Goal: Information Seeking & Learning: Find specific fact

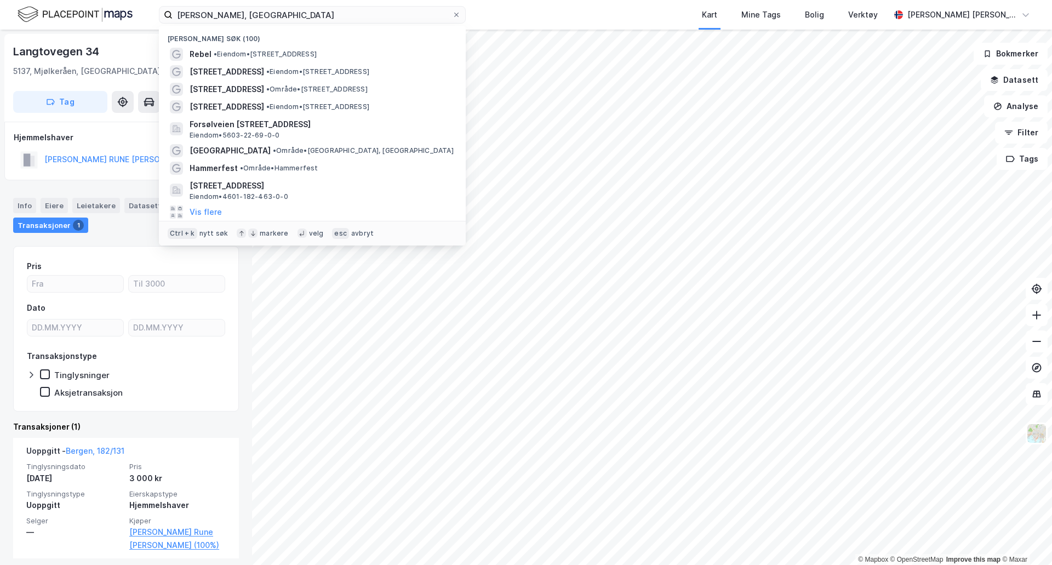
click at [333, 15] on input "[PERSON_NAME], [GEOGRAPHIC_DATA]" at bounding box center [312, 15] width 279 height 16
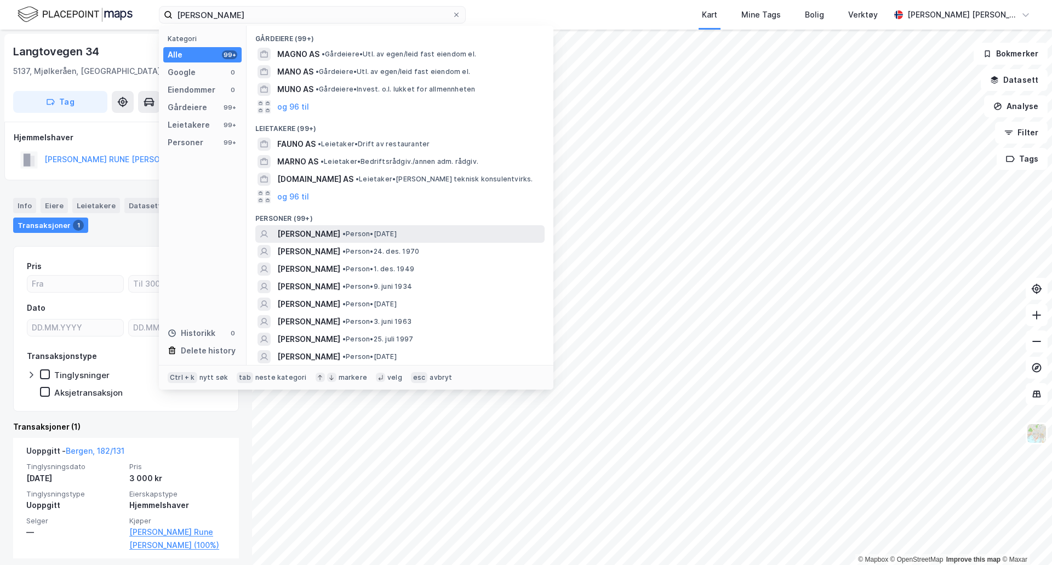
click at [445, 229] on div "[PERSON_NAME] • Person • [DATE]" at bounding box center [409, 233] width 265 height 13
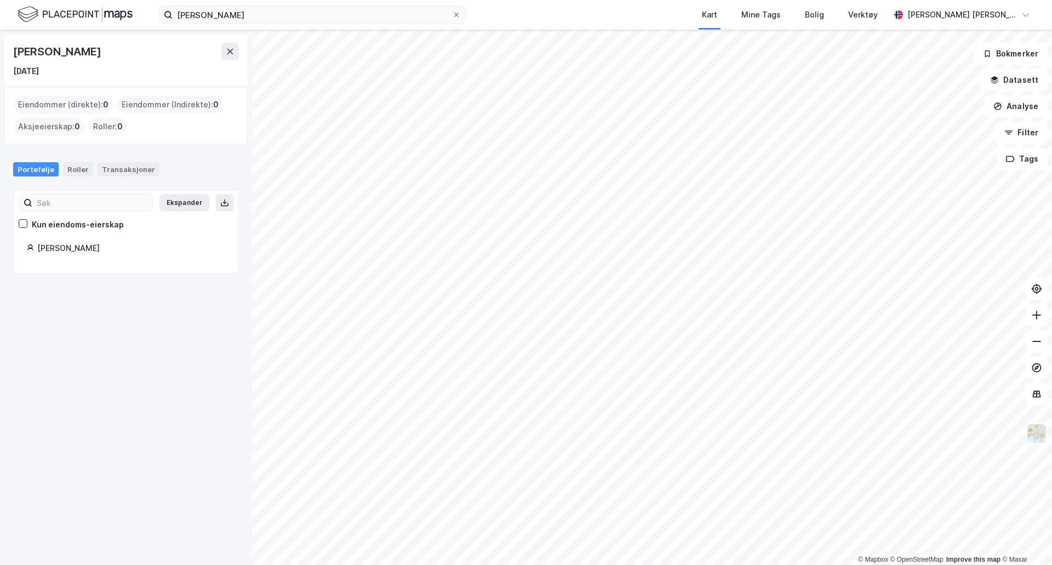
click at [60, 249] on div "[PERSON_NAME]" at bounding box center [131, 248] width 188 height 13
click at [236, 13] on input "[PERSON_NAME]" at bounding box center [312, 15] width 279 height 16
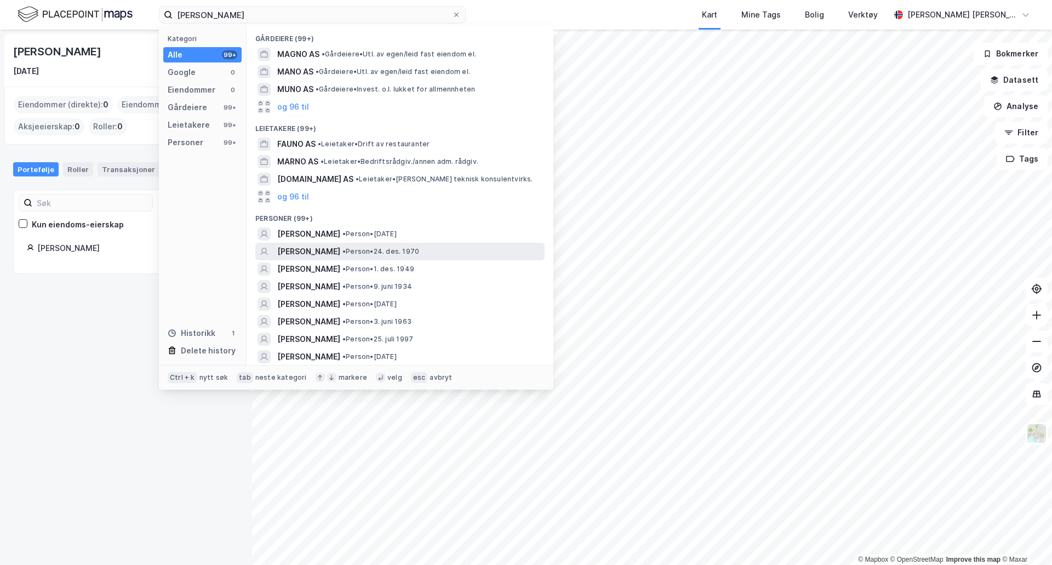
click at [344, 251] on span "• Person • 24. des. 1970" at bounding box center [380, 251] width 77 height 9
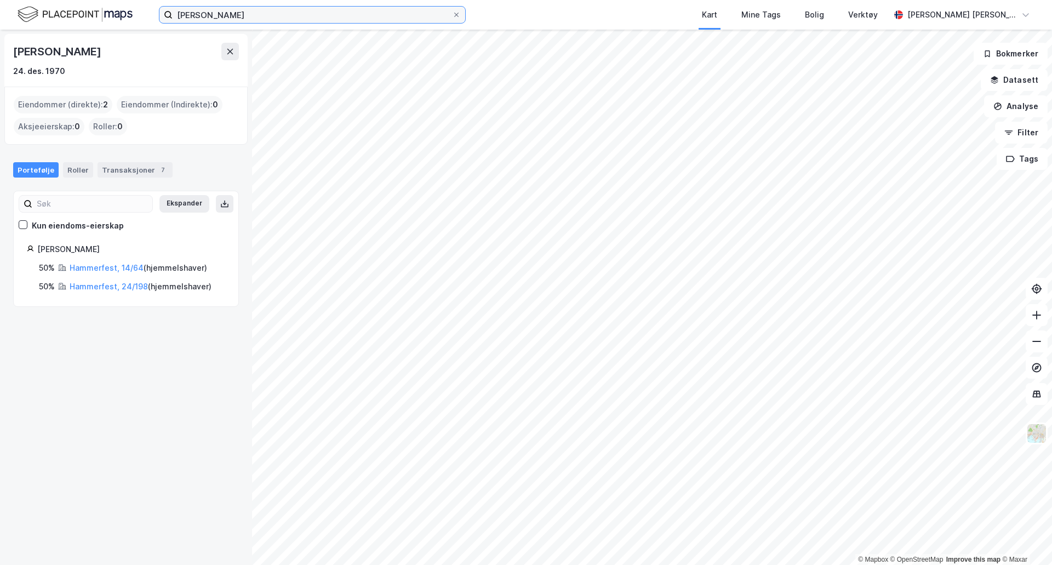
click at [205, 15] on input "[PERSON_NAME]" at bounding box center [312, 15] width 279 height 16
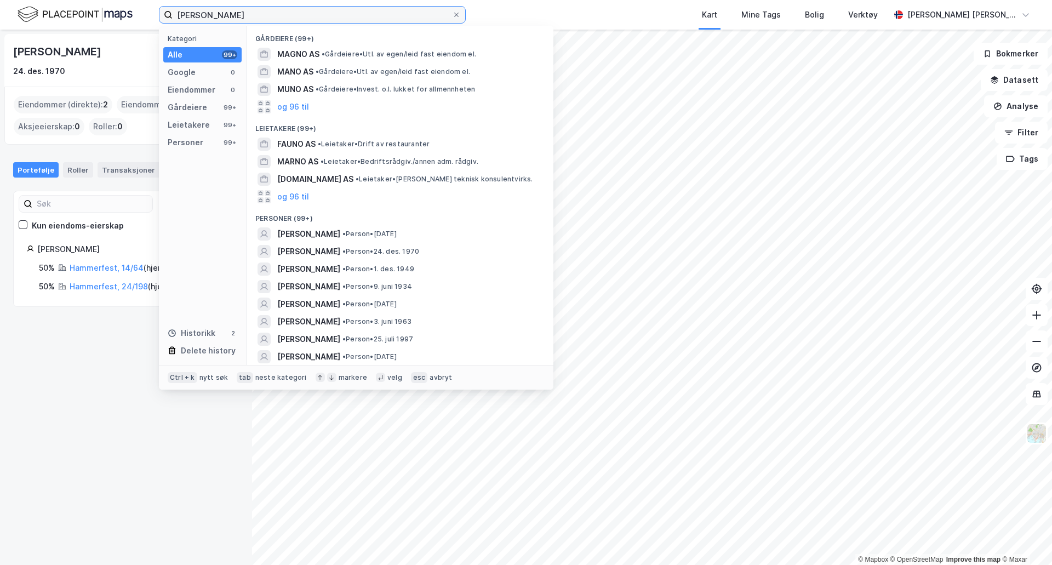
click at [205, 15] on input "[PERSON_NAME]" at bounding box center [312, 15] width 279 height 16
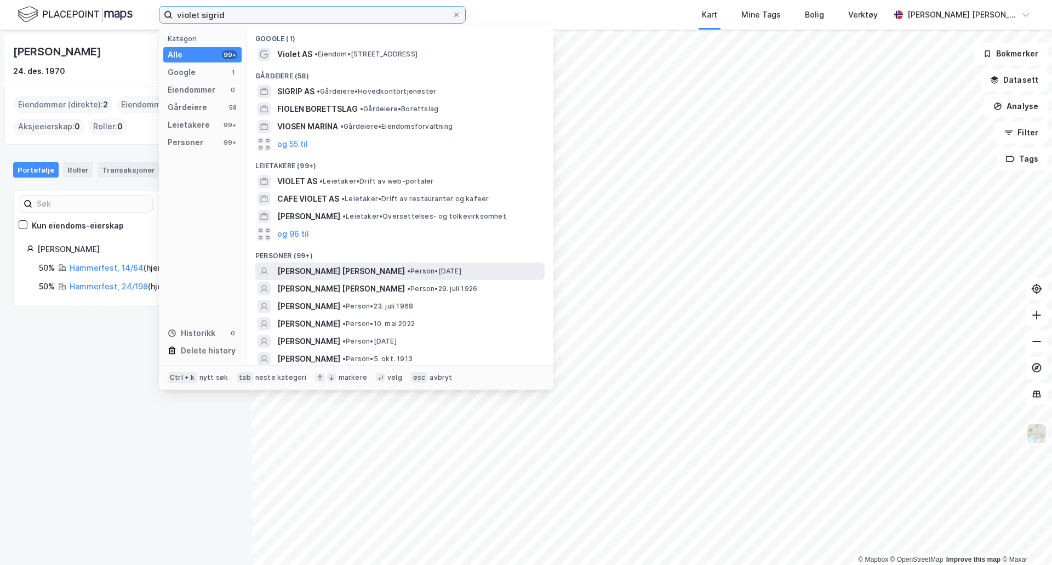
type input "violet sigrid"
click at [407, 269] on span "•" at bounding box center [408, 271] width 3 height 8
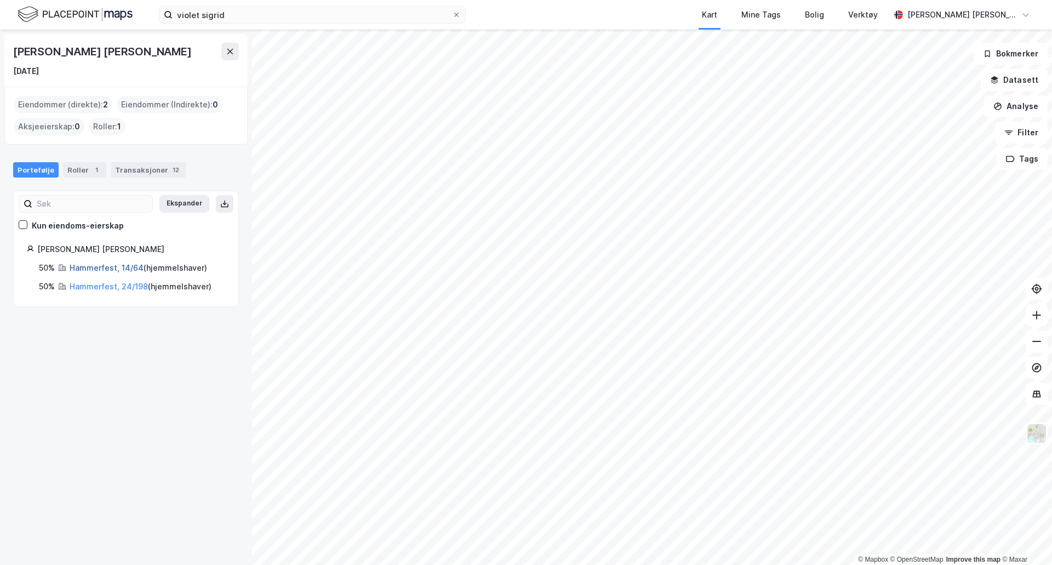
click at [120, 268] on link "Hammerfest, 14/64" at bounding box center [107, 267] width 74 height 9
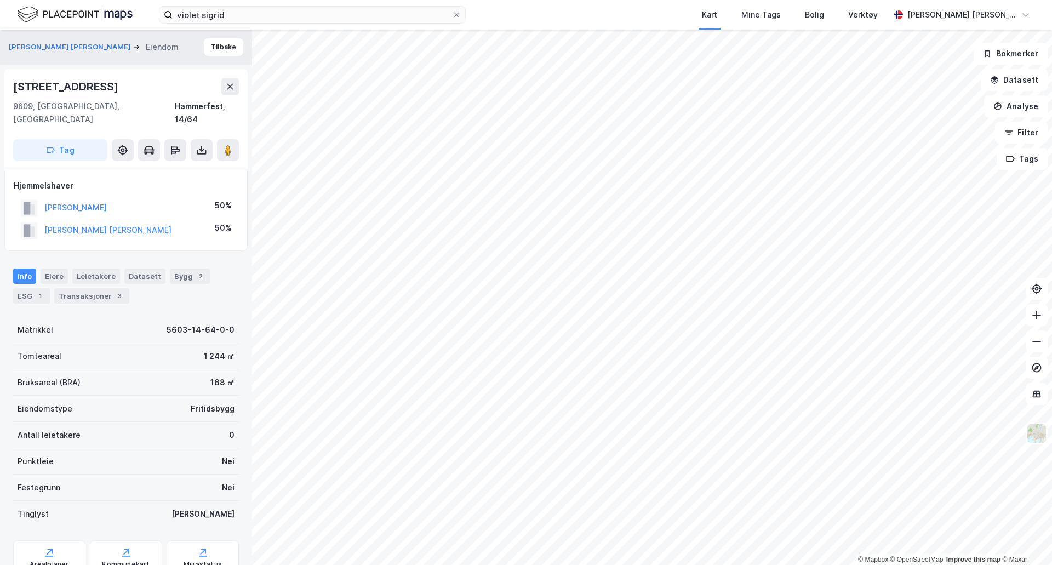
scroll to position [1, 0]
click at [228, 51] on button "Tilbake" at bounding box center [223, 47] width 39 height 18
